Goal: Task Accomplishment & Management: Use online tool/utility

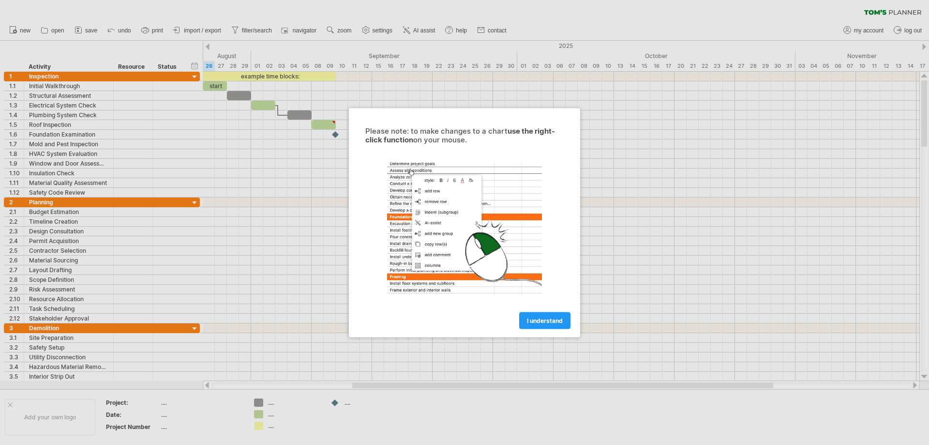
click at [536, 319] on span "I understand" at bounding box center [545, 320] width 36 height 7
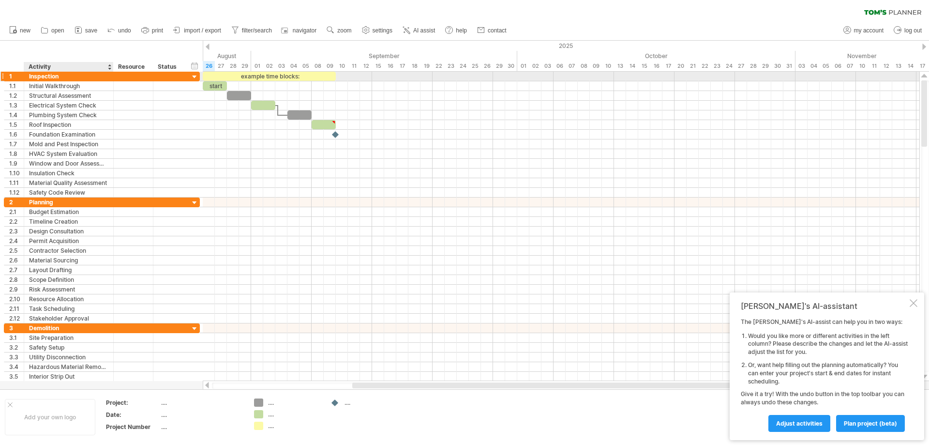
click at [40, 75] on div "Inspection" at bounding box center [68, 76] width 79 height 9
click at [60, 75] on input "**********" at bounding box center [68, 76] width 79 height 9
click at [193, 75] on div at bounding box center [194, 77] width 9 height 9
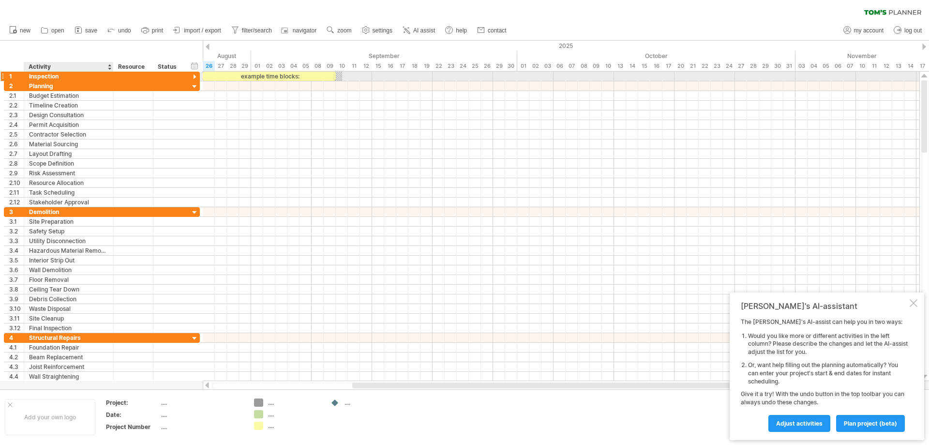
drag, startPoint x: 84, startPoint y: 73, endPoint x: 78, endPoint y: 77, distance: 7.2
click at [83, 73] on div "Inspection" at bounding box center [68, 76] width 79 height 9
type input "*"
click at [2, 74] on div at bounding box center [2, 76] width 4 height 10
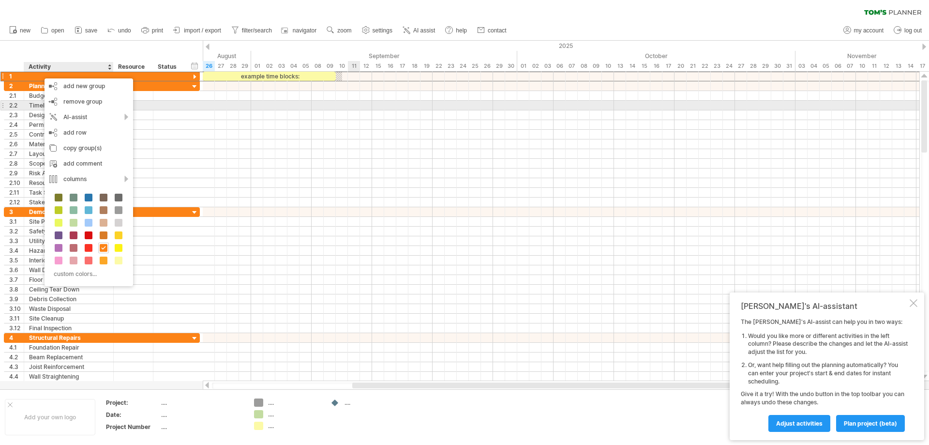
click at [352, 107] on div at bounding box center [561, 106] width 717 height 10
